Goal: Information Seeking & Learning: Learn about a topic

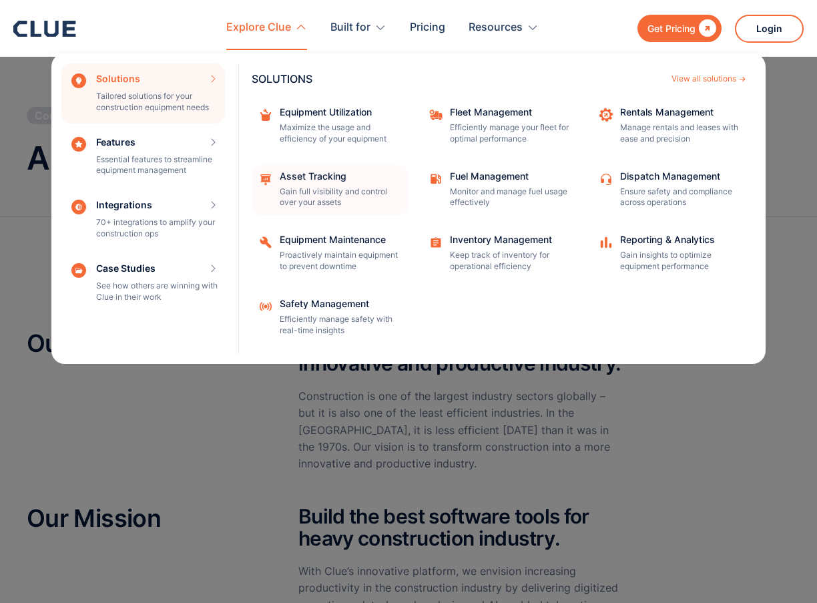
click at [305, 178] on div "Asset Tracking" at bounding box center [340, 176] width 120 height 9
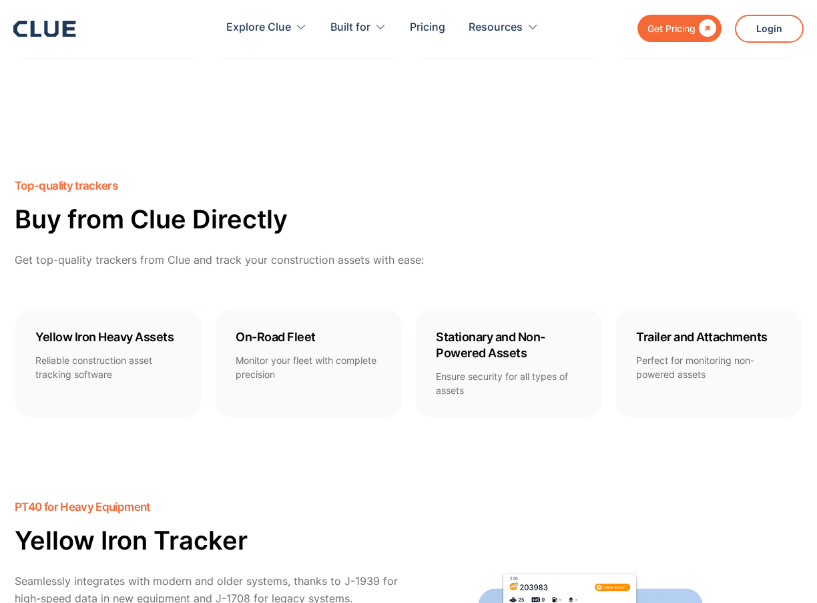
scroll to position [1002, 0]
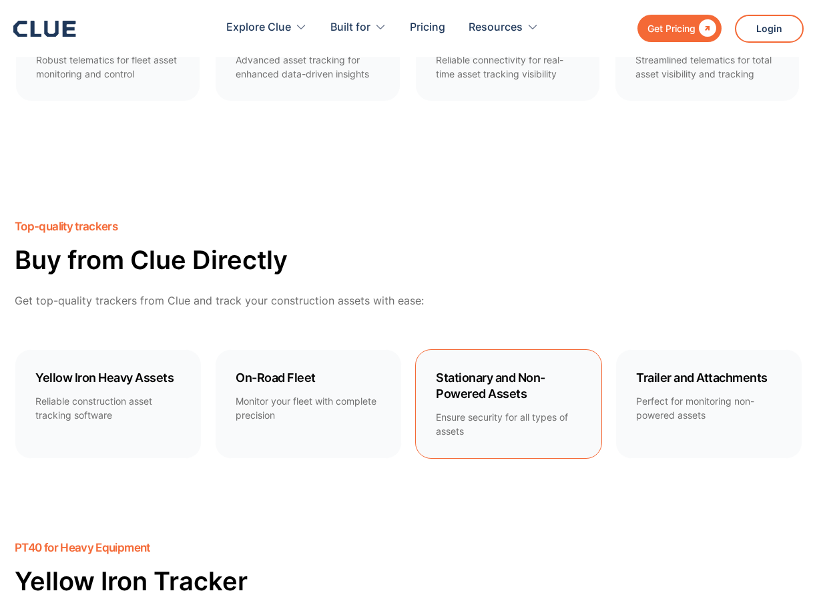
click at [486, 378] on h4 "Stationary and Non-Powered Assets" at bounding box center [509, 386] width 146 height 32
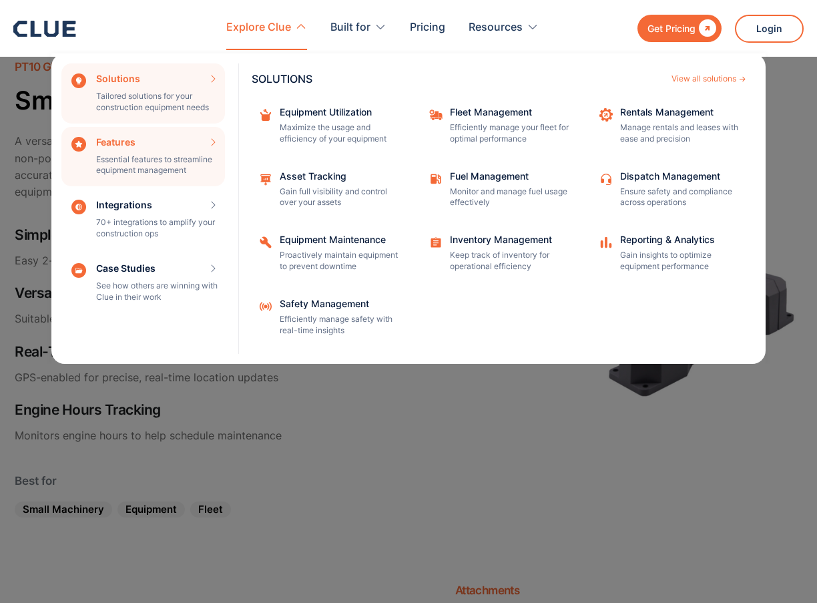
scroll to position [2521, 0]
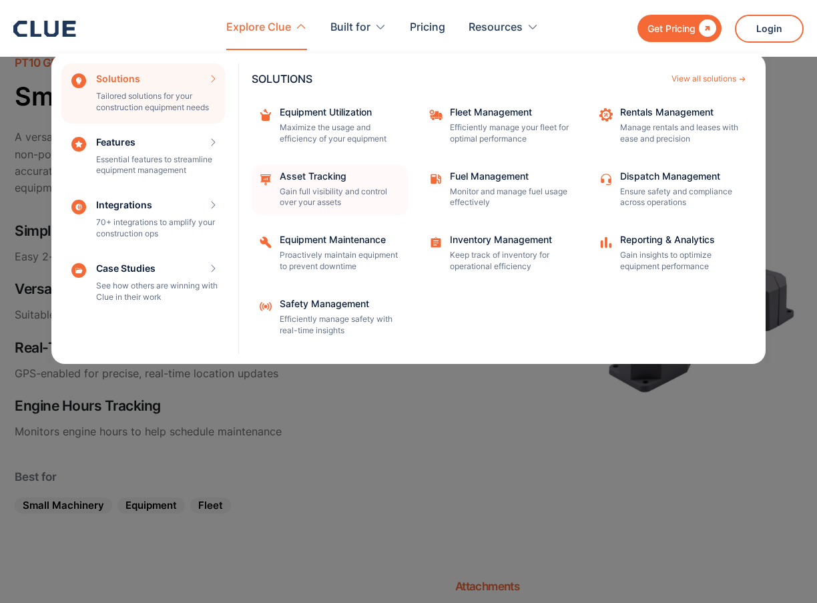
click at [327, 185] on div "Asset Tracking Gain full visibility and control over your assets" at bounding box center [340, 190] width 120 height 37
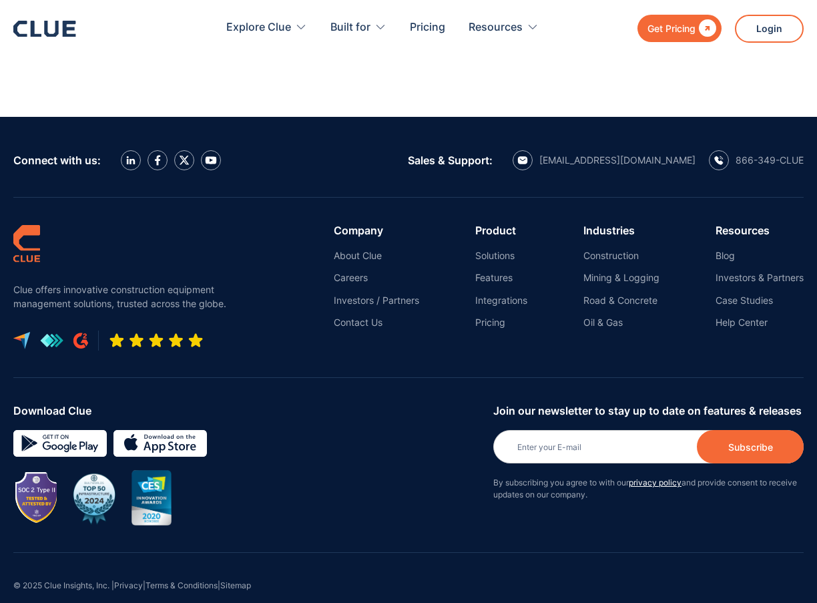
scroll to position [6625, 0]
